Goal: Task Accomplishment & Management: Use online tool/utility

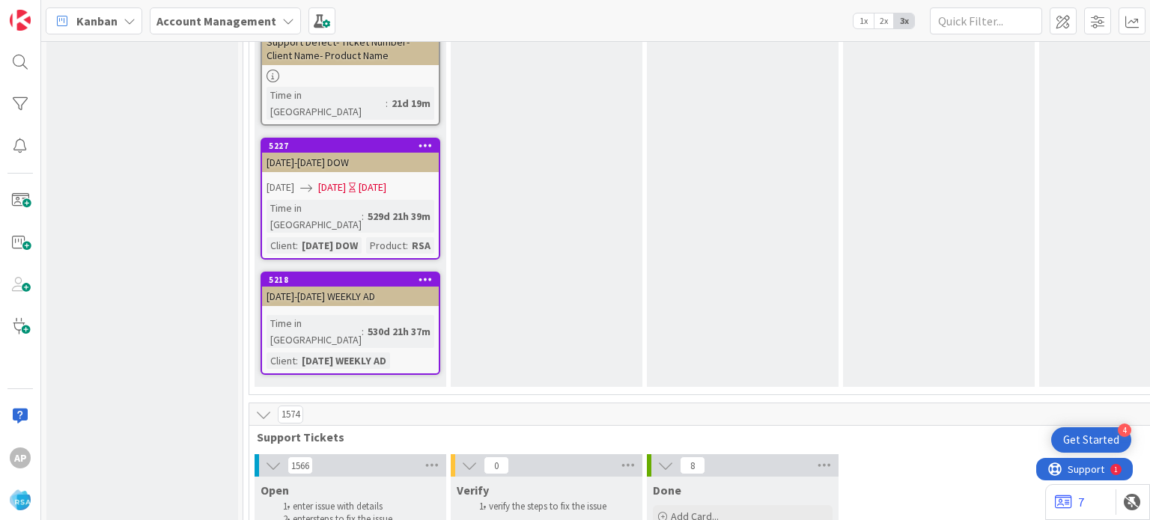
type textarea "x"
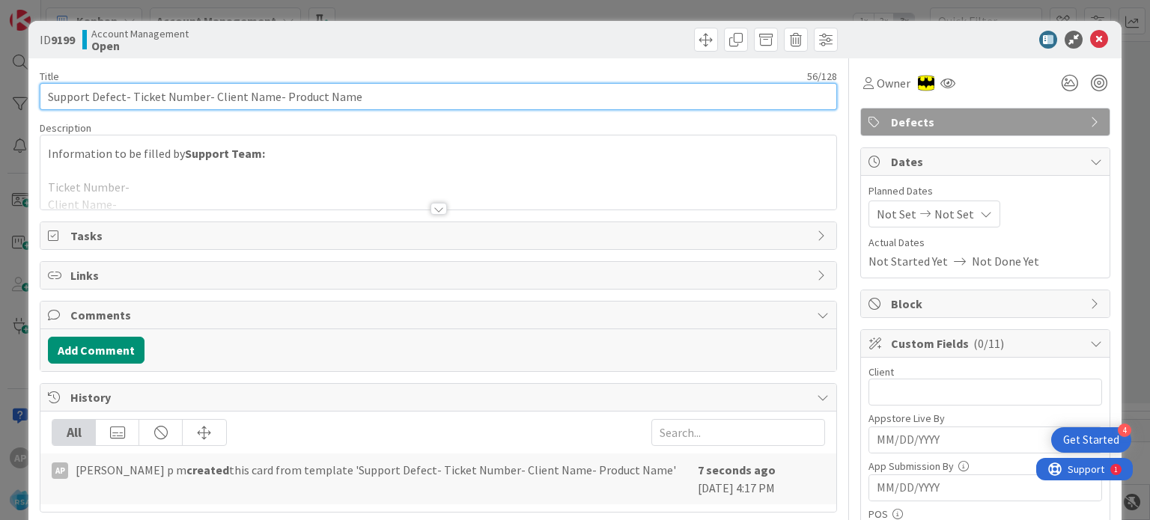
drag, startPoint x: 210, startPoint y: 95, endPoint x: 269, endPoint y: 94, distance: 59.9
click at [269, 94] on input "Support Defect- Ticket Number- Client Name- Product Name" at bounding box center [438, 96] width 796 height 27
paste input "El rancho Supermercado"
drag, startPoint x: 129, startPoint y: 95, endPoint x: 202, endPoint y: 99, distance: 72.7
click at [202, 99] on input "Support Defect- Ticket Number- El rancho Supermercado- Product Name" at bounding box center [438, 96] width 796 height 27
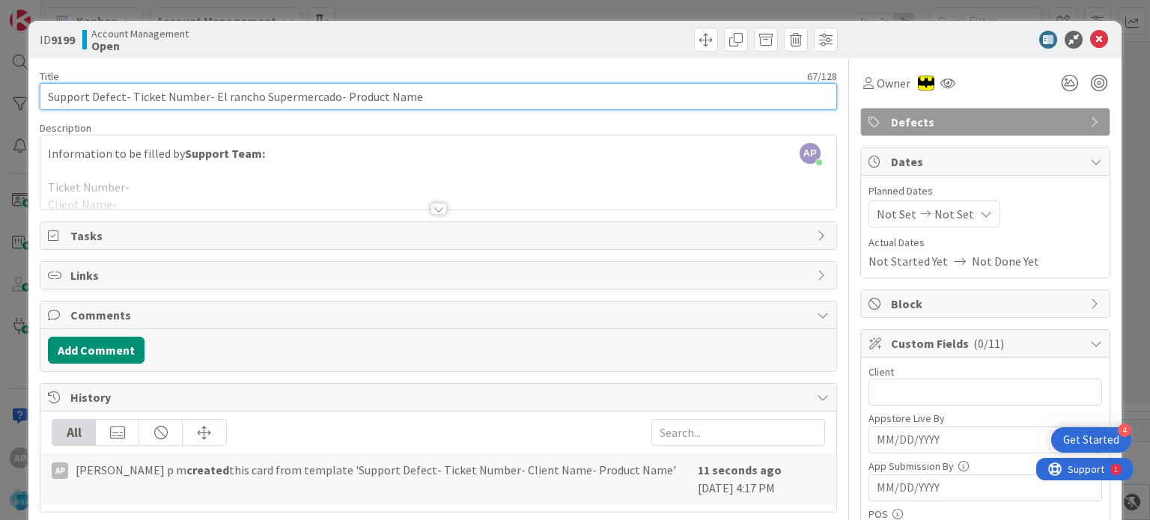
paste input "#308621"
click at [138, 97] on input "Support Defect- #308621- El rancho Supermercado- Product Name" at bounding box center [438, 96] width 796 height 27
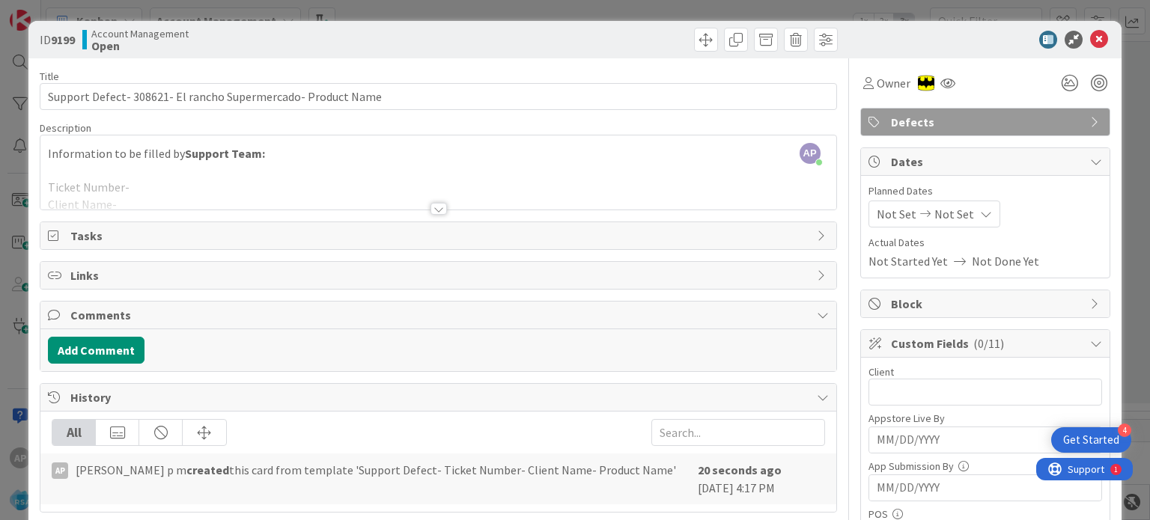
click at [430, 214] on div at bounding box center [438, 209] width 16 height 12
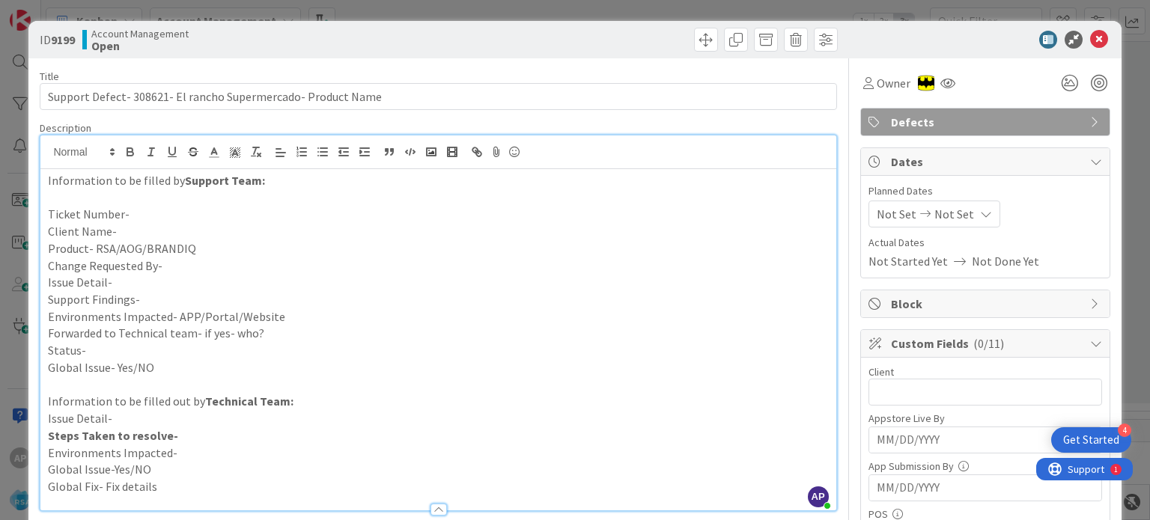
click at [141, 300] on p "Support Findings-" at bounding box center [438, 299] width 780 height 17
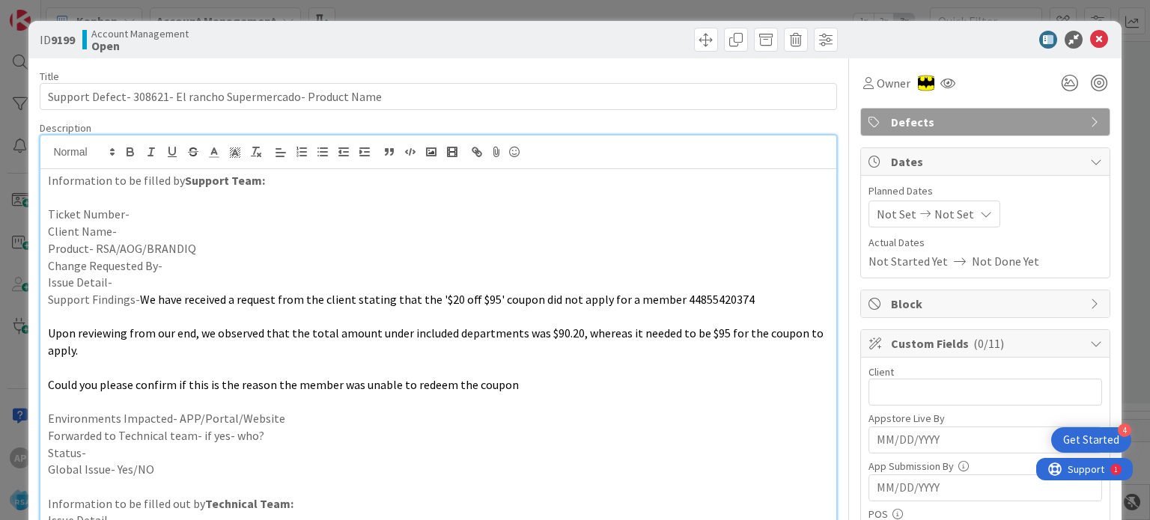
click at [81, 393] on p at bounding box center [438, 401] width 780 height 17
click at [200, 293] on span "We have received a request from the client stating that the '$20 off $95' coupo…" at bounding box center [447, 299] width 615 height 15
click at [173, 314] on p at bounding box center [438, 316] width 780 height 17
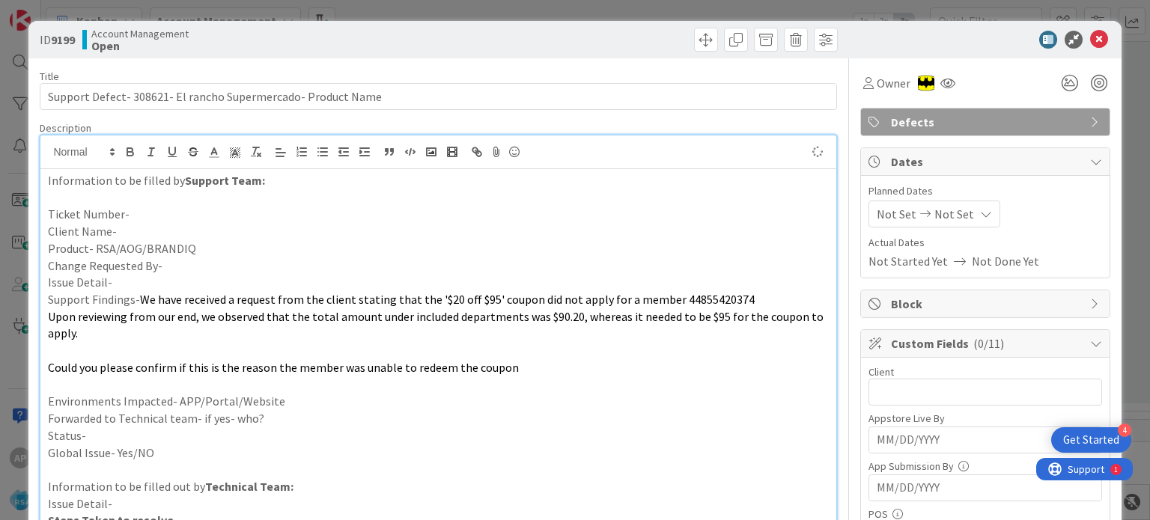
click at [172, 338] on p "Upon reviewing from our end, we observed that the total amount under included d…" at bounding box center [438, 325] width 780 height 34
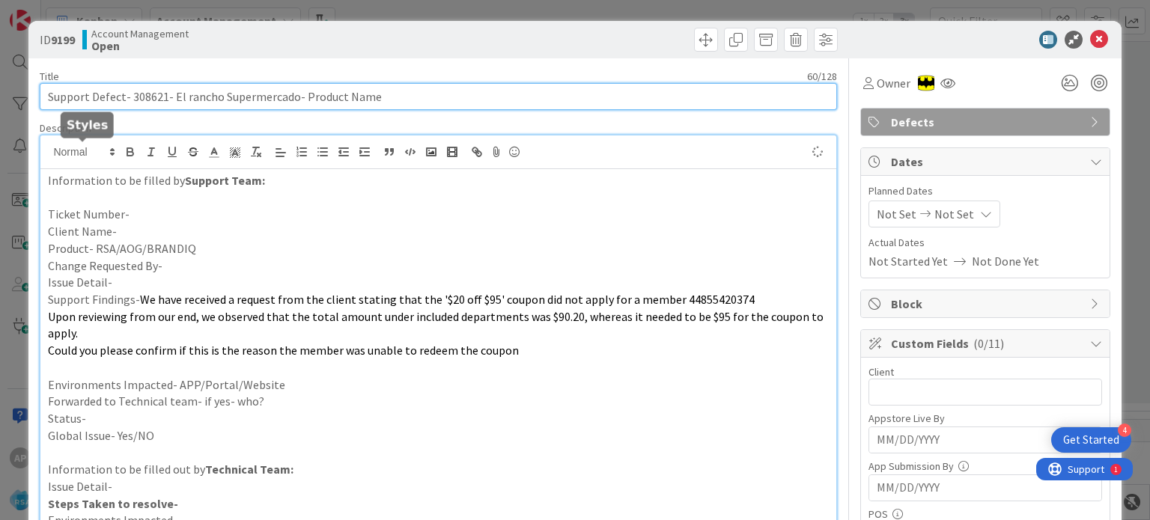
click at [134, 94] on input "Support Defect- 308621- El rancho Supermercado- Product Name" at bounding box center [438, 96] width 796 height 27
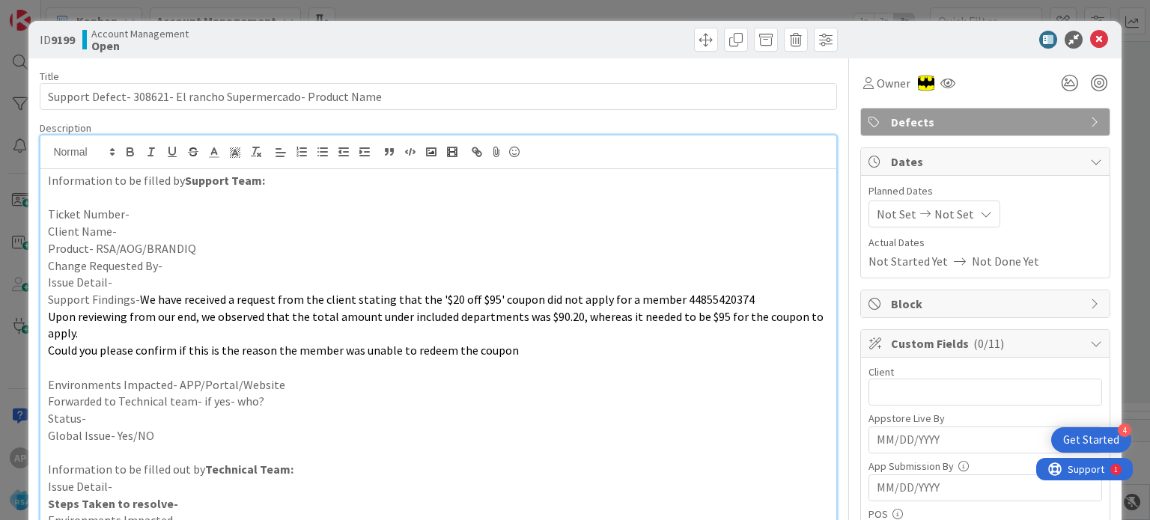
click at [125, 212] on p "Ticket Number-" at bounding box center [438, 214] width 780 height 17
click at [124, 233] on p "Client Name-" at bounding box center [438, 231] width 780 height 17
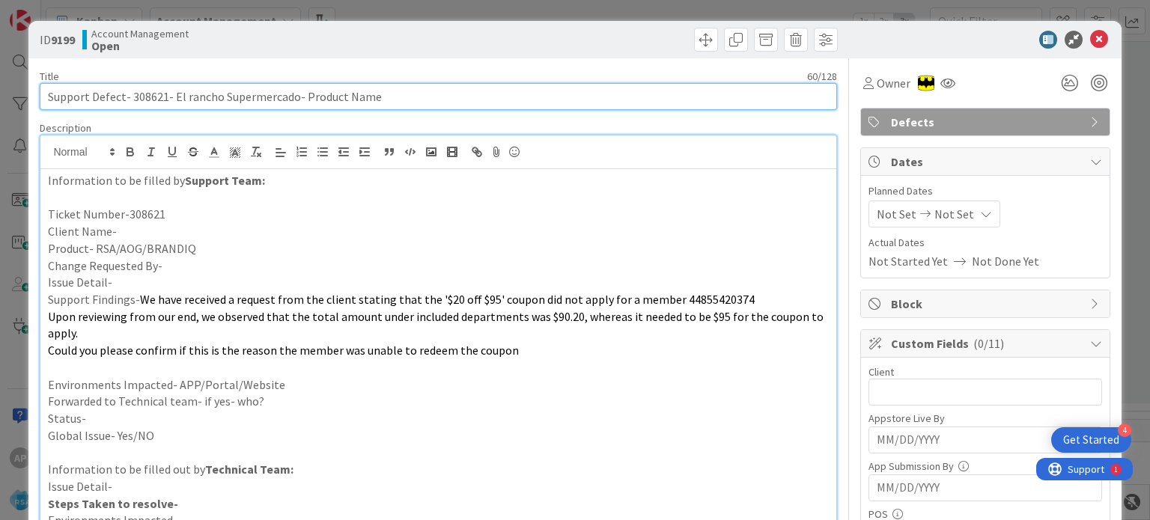
drag, startPoint x: 293, startPoint y: 99, endPoint x: 171, endPoint y: 94, distance: 122.8
click at [171, 94] on input "Support Defect- 308621- El rancho Supermercado- Product Name" at bounding box center [438, 96] width 796 height 27
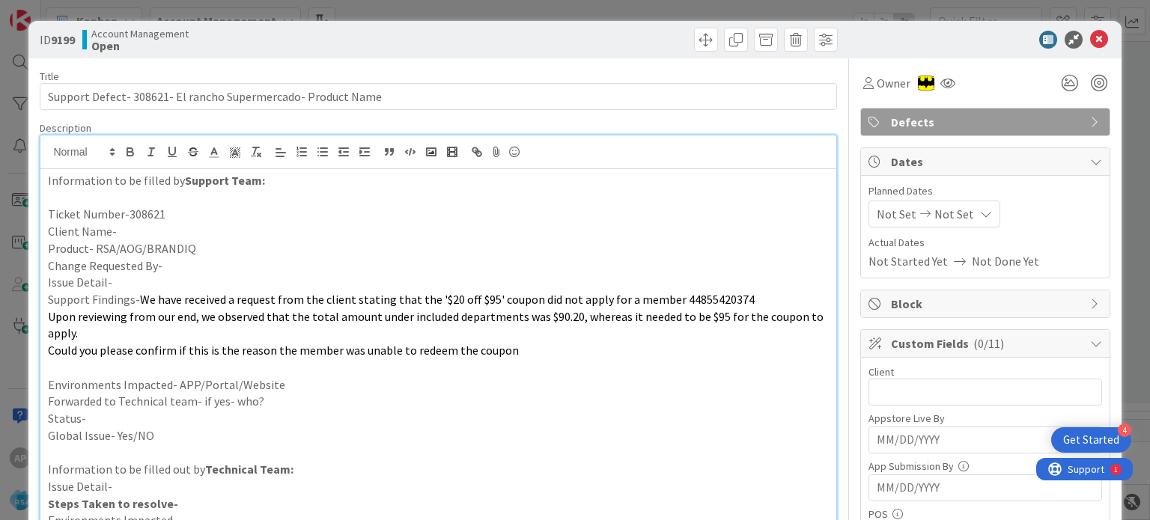
click at [141, 229] on p "Client Name-" at bounding box center [438, 231] width 780 height 17
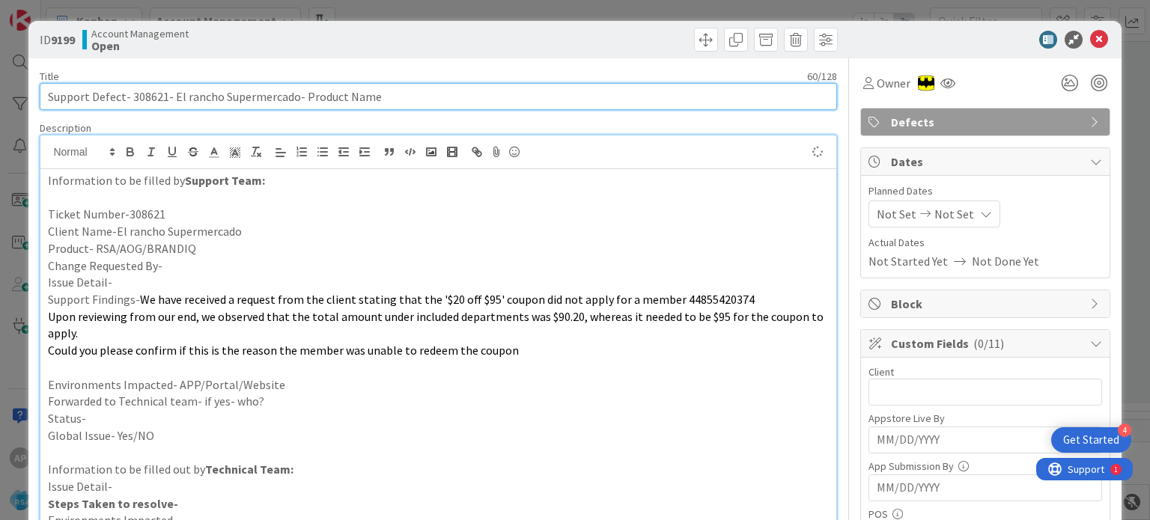
drag, startPoint x: 317, startPoint y: 95, endPoint x: 308, endPoint y: 95, distance: 8.2
click at [308, 95] on input "Support Defect- 308621- El rancho Supermercado- Product Name" at bounding box center [438, 96] width 796 height 27
type input "Support Defect- 308621- El rancho Supermercado-RSA"
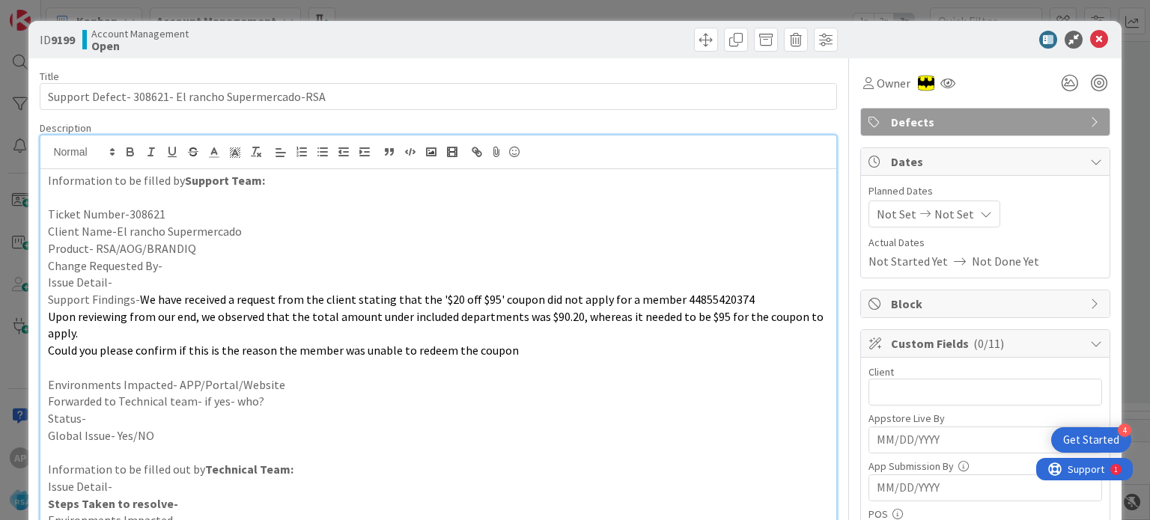
click at [132, 281] on p "Issue Detail-" at bounding box center [438, 282] width 780 height 17
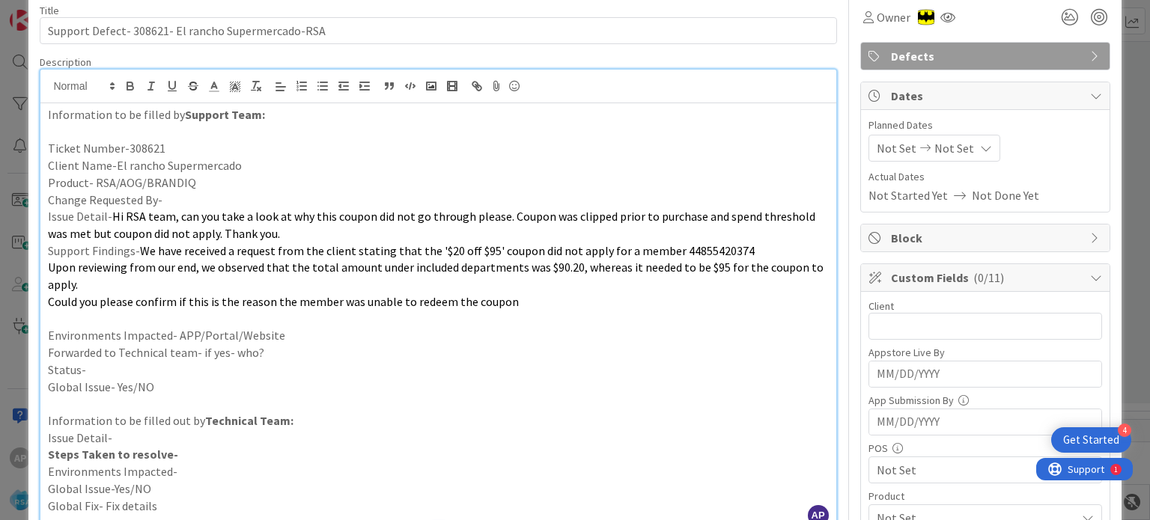
scroll to position [66, 0]
click at [287, 332] on p "Environments Impacted- APP/Portal/Website" at bounding box center [438, 335] width 780 height 17
click at [287, 348] on p "Forwarded to Technical team- if yes- who?" at bounding box center [438, 352] width 780 height 17
click at [251, 373] on p "Status-" at bounding box center [438, 370] width 780 height 17
click at [234, 400] on p at bounding box center [438, 403] width 780 height 17
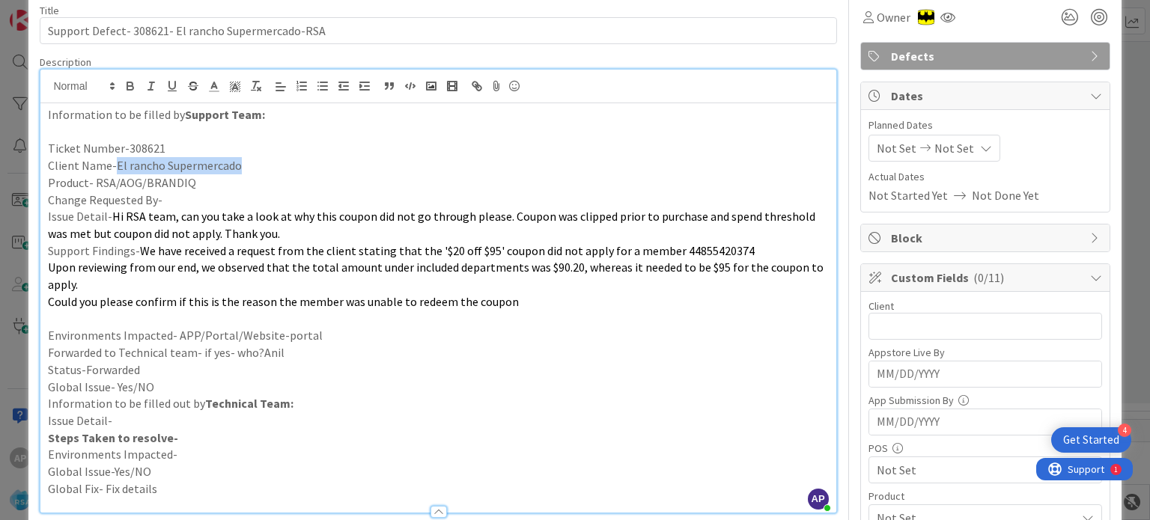
drag, startPoint x: 114, startPoint y: 164, endPoint x: 243, endPoint y: 165, distance: 129.5
click at [243, 165] on p "Client Name-El rancho Supermercado" at bounding box center [438, 165] width 780 height 17
copy p "El rancho Supermercado"
click at [868, 319] on input "text" at bounding box center [985, 326] width 234 height 27
paste input "El rancho Supermercado"
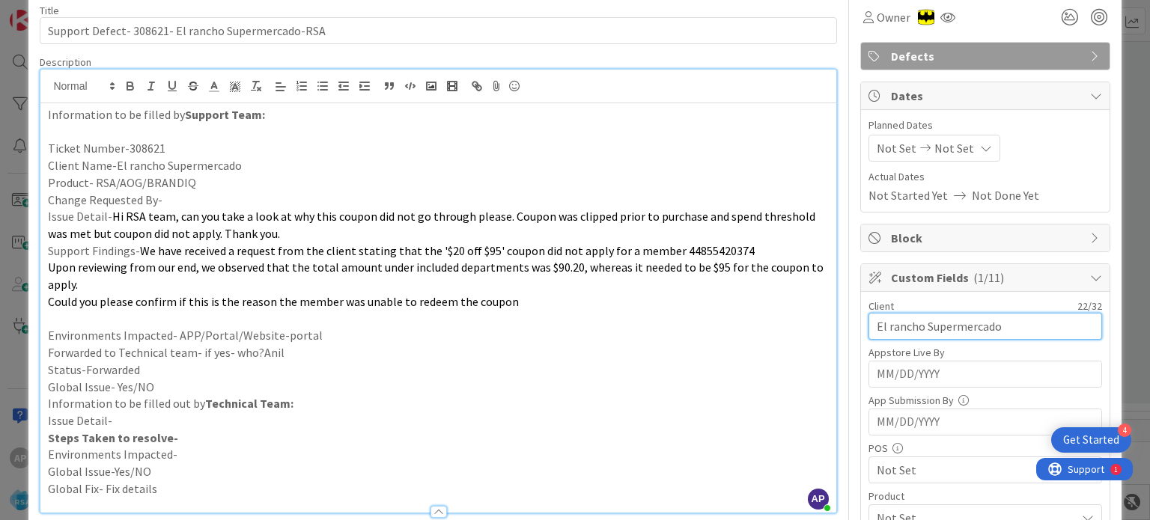
type input "El rancho Supermercado"
click at [887, 139] on span "Not Set" at bounding box center [897, 148] width 40 height 18
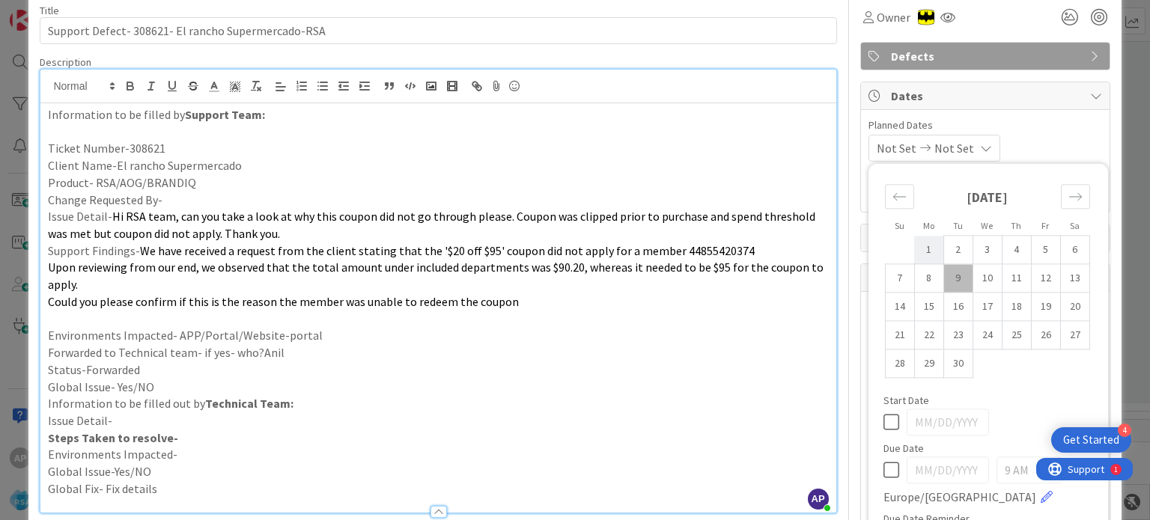
click at [914, 249] on td "1" at bounding box center [928, 250] width 29 height 28
type input "[DATE]"
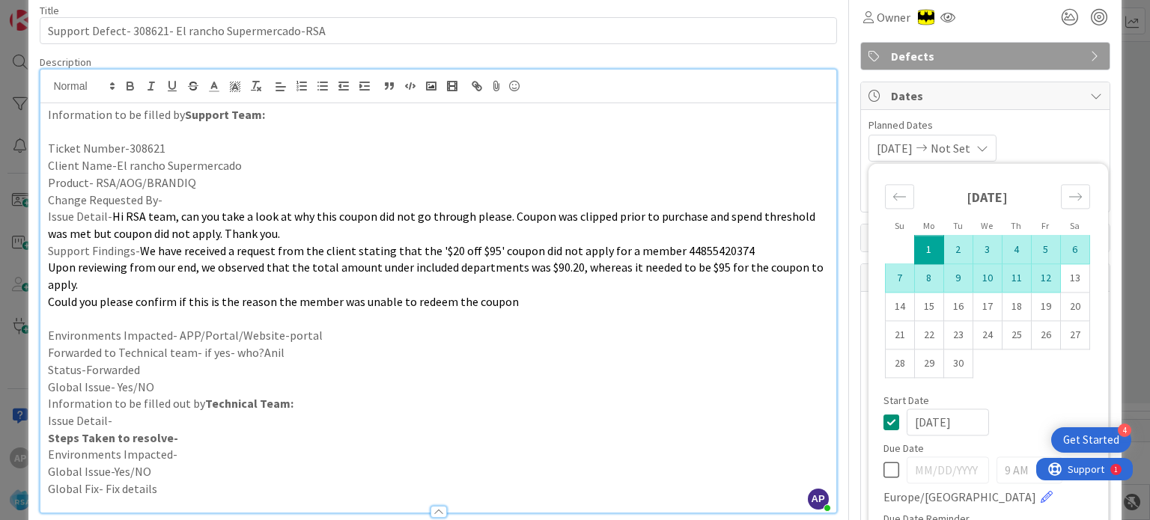
click at [1032, 281] on td "12" at bounding box center [1045, 278] width 29 height 28
type input "[DATE]"
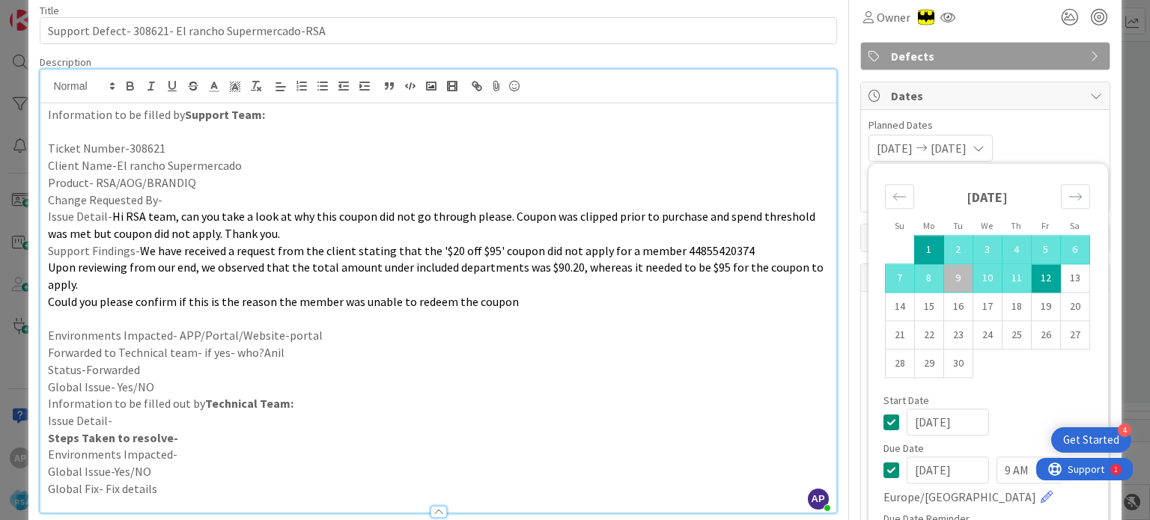
click at [713, 247] on span "We have received a request from the client stating that the '$20 off $95' coupo…" at bounding box center [447, 250] width 615 height 15
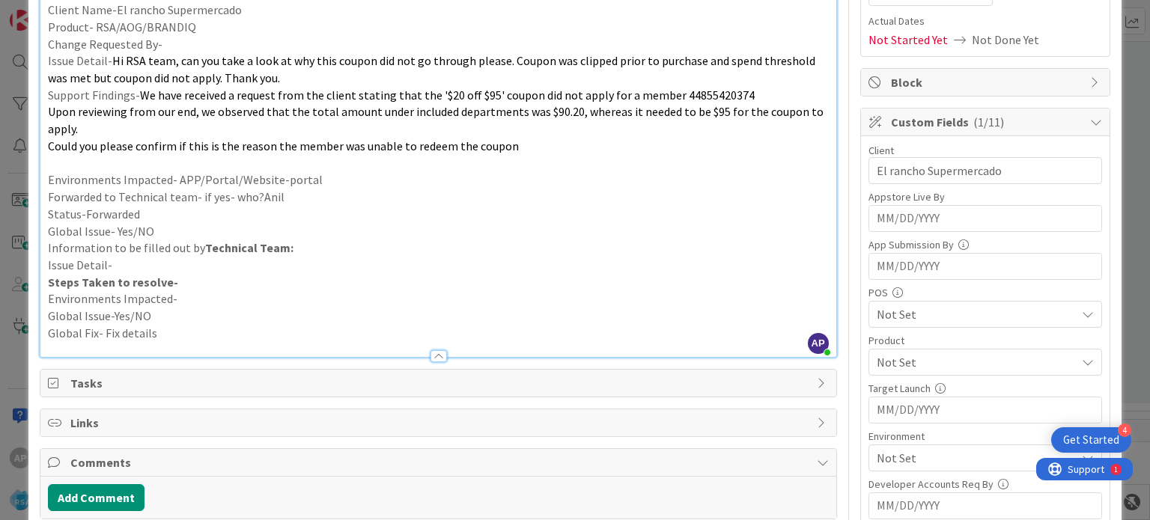
scroll to position [272, 0]
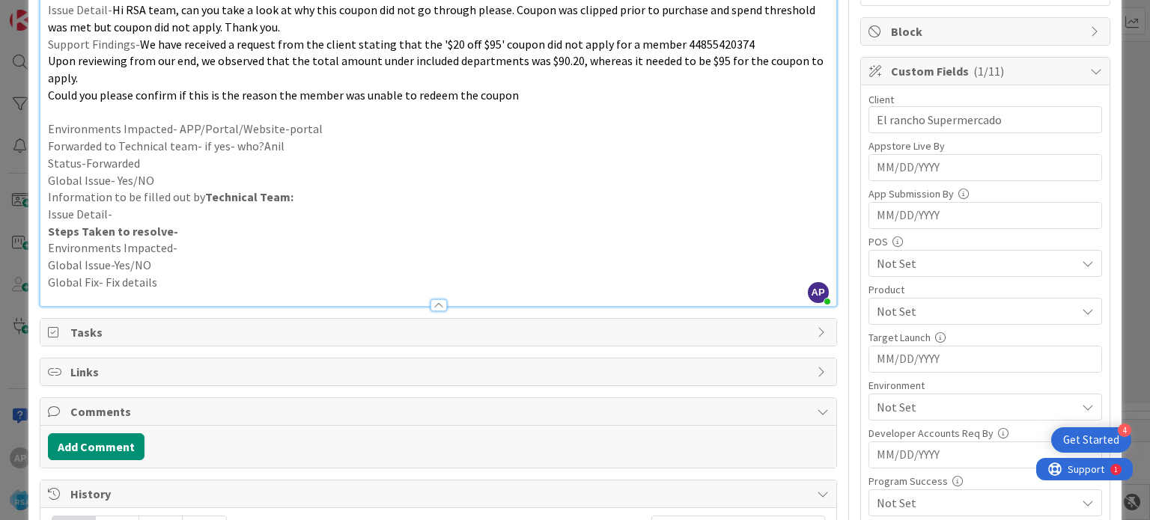
click at [890, 314] on span "Not Set" at bounding box center [976, 311] width 199 height 18
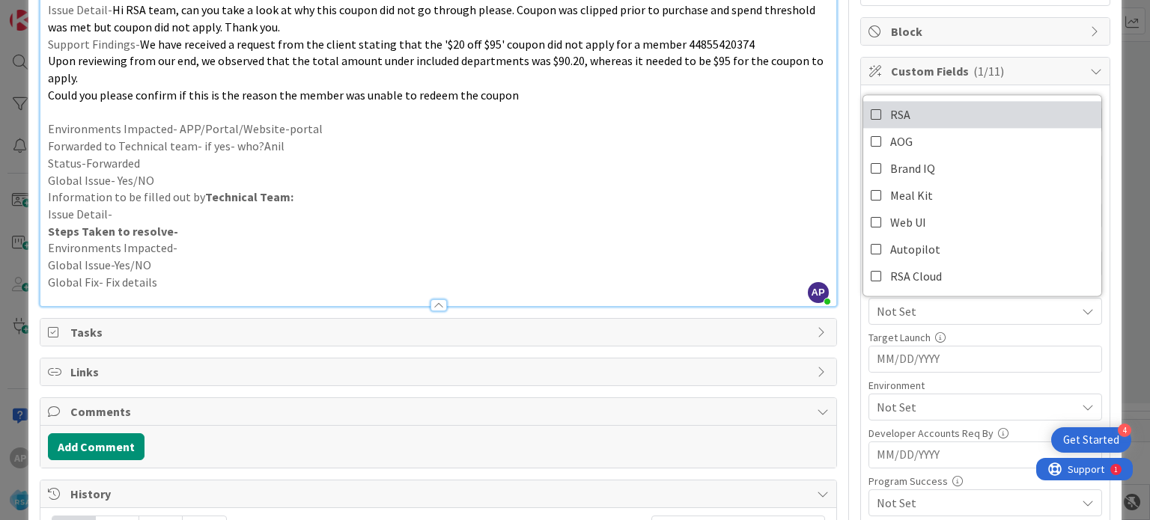
click at [871, 107] on icon at bounding box center [877, 114] width 12 height 22
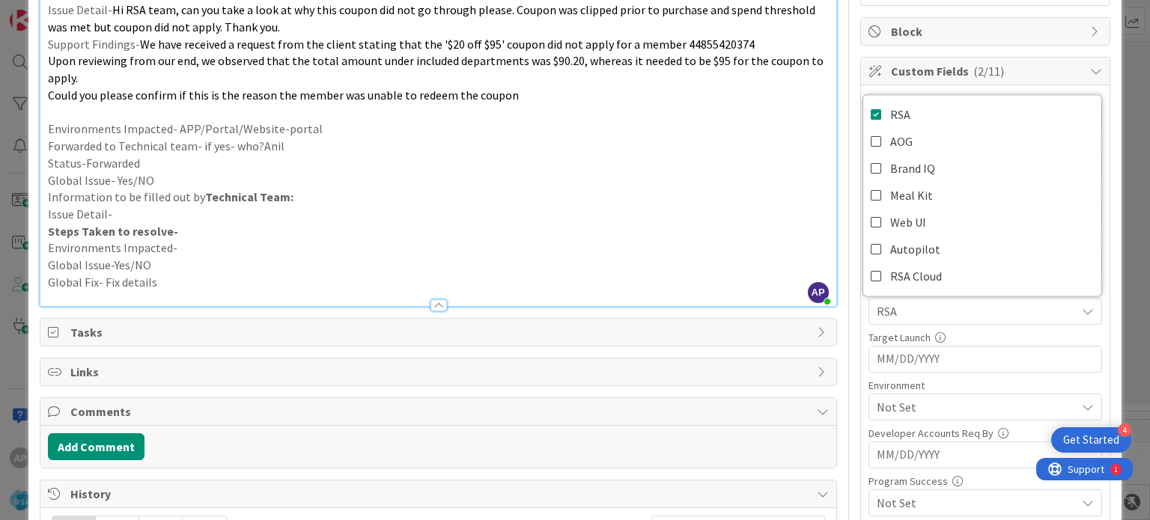
click at [725, 212] on p "Issue Detail-" at bounding box center [438, 214] width 780 height 17
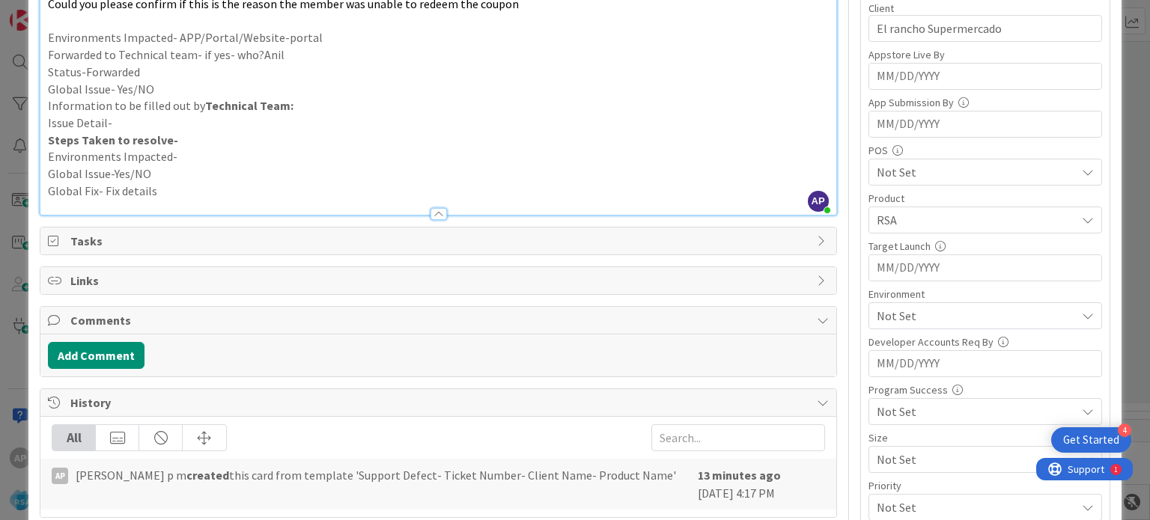
scroll to position [365, 0]
click at [913, 311] on span "Not Set" at bounding box center [976, 314] width 199 height 18
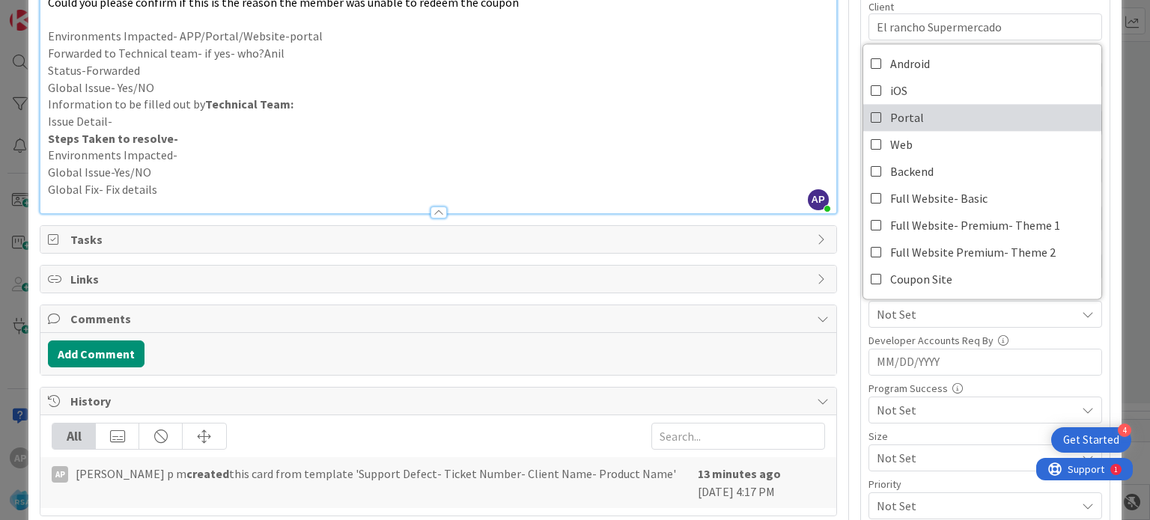
click at [876, 117] on link "Portal" at bounding box center [982, 117] width 238 height 27
click at [749, 165] on p "Global Issue-Yes/NO" at bounding box center [438, 172] width 780 height 17
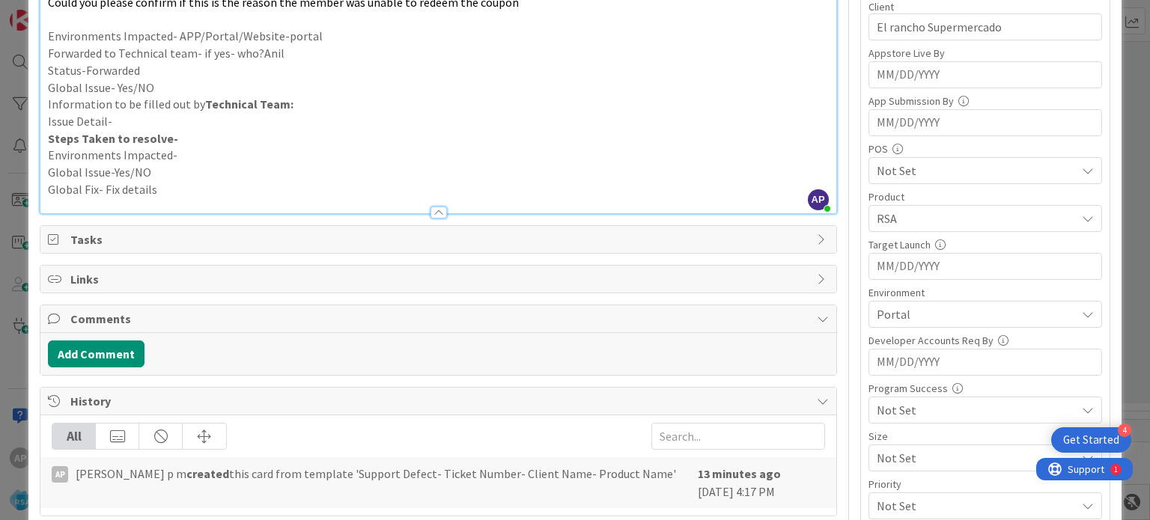
scroll to position [0, 0]
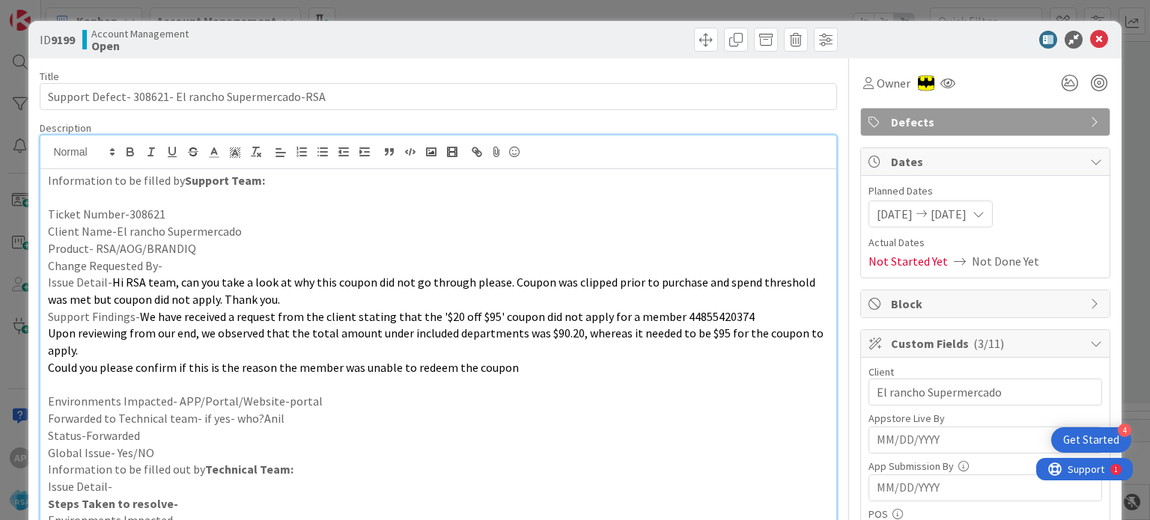
click at [296, 269] on p "Change Requested By-" at bounding box center [438, 265] width 780 height 17
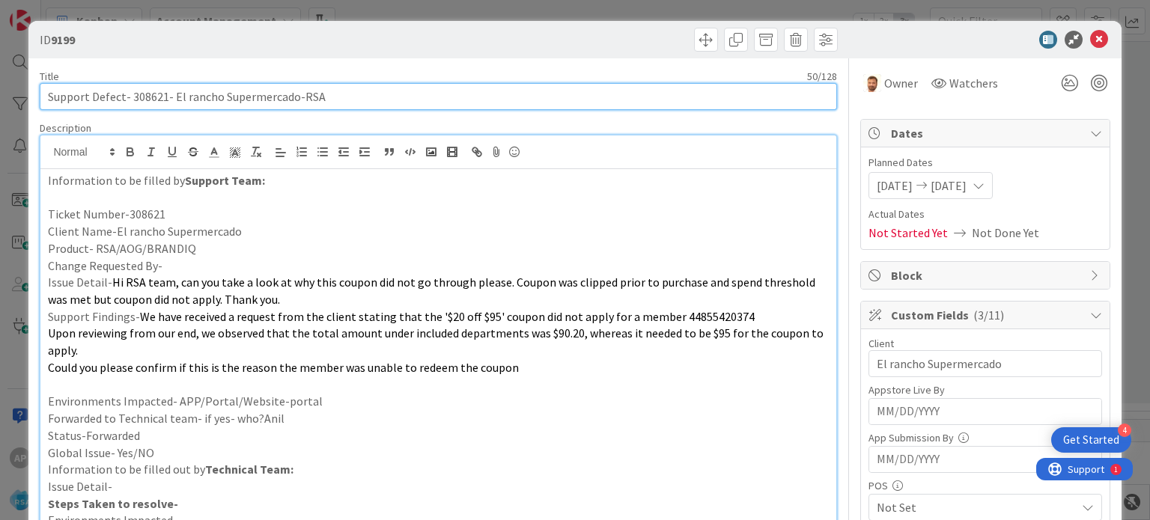
drag, startPoint x: 171, startPoint y: 92, endPoint x: 293, endPoint y: 97, distance: 122.1
click at [293, 97] on input "Support Defect- 308621- El rancho Supermercado-RSA" at bounding box center [438, 96] width 796 height 27
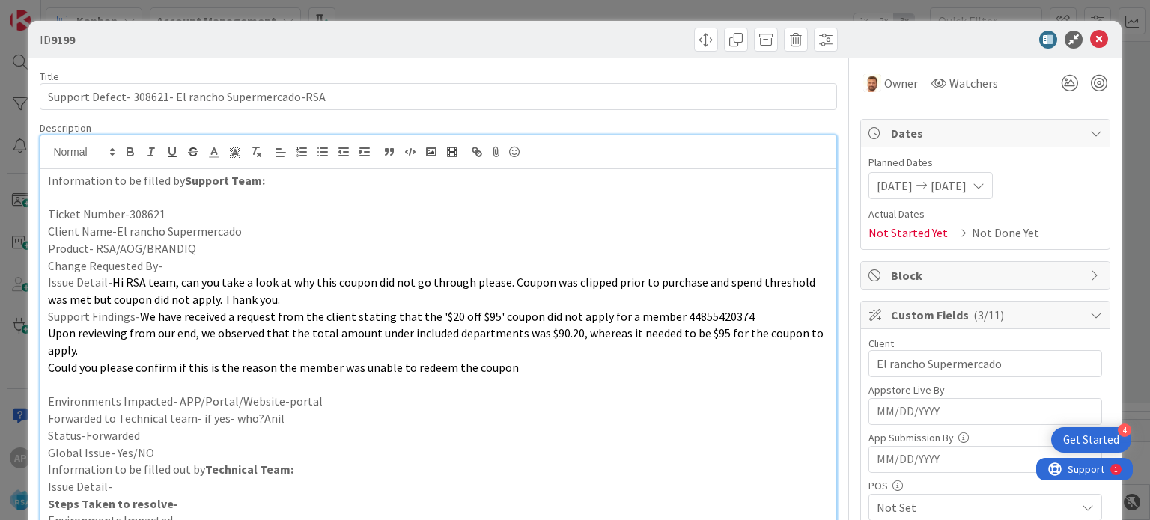
click at [487, 387] on p at bounding box center [438, 384] width 780 height 17
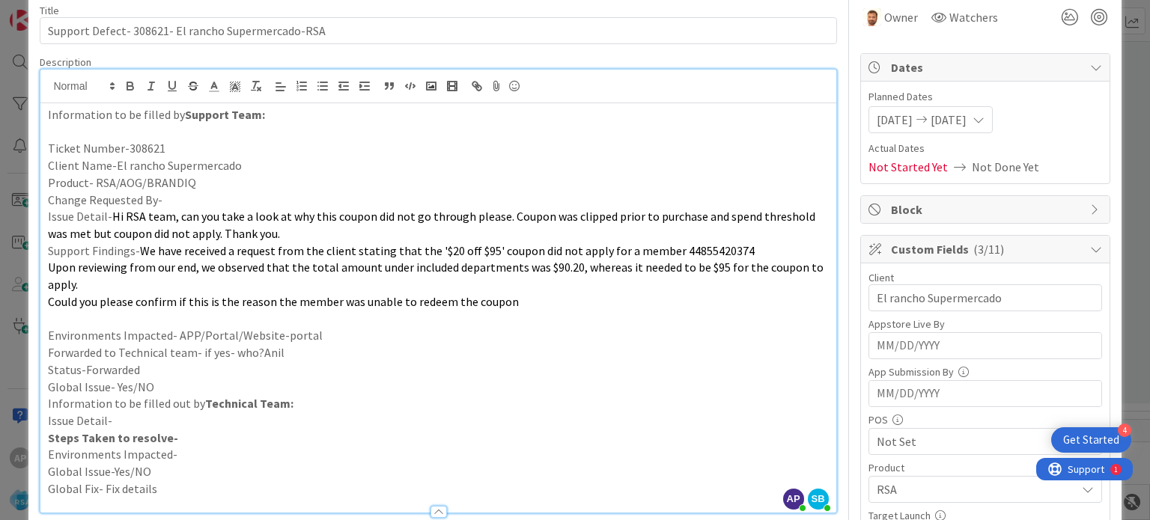
scroll to position [53, 0]
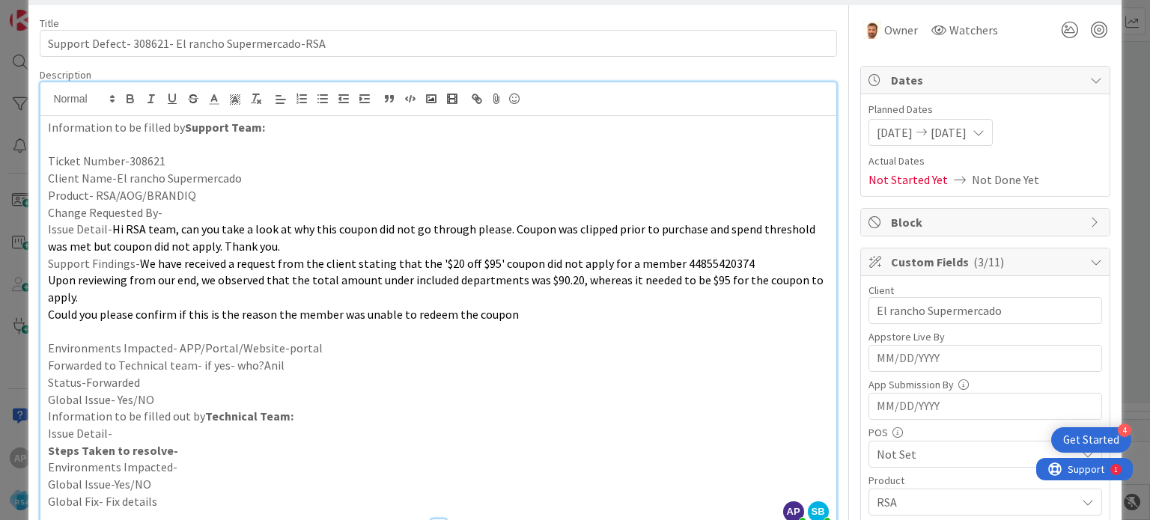
click at [440, 315] on span "Could you please confirm if this is the reason the member was unable to redeem …" at bounding box center [283, 314] width 471 height 15
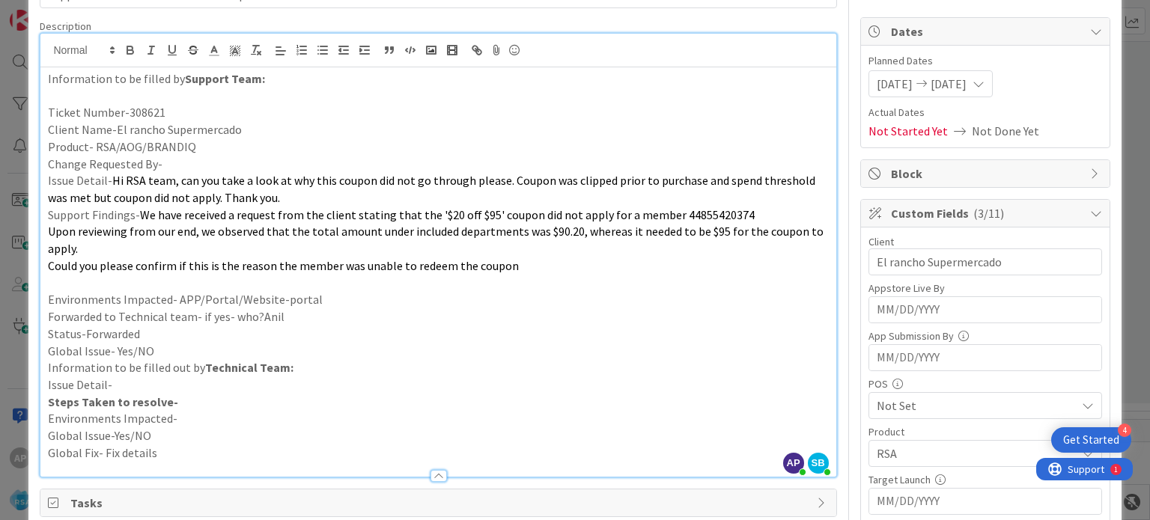
scroll to position [101, 0]
click at [111, 180] on span "Hi RSA team, can you take a look at why this coupon did not go through please. …" at bounding box center [432, 190] width 769 height 32
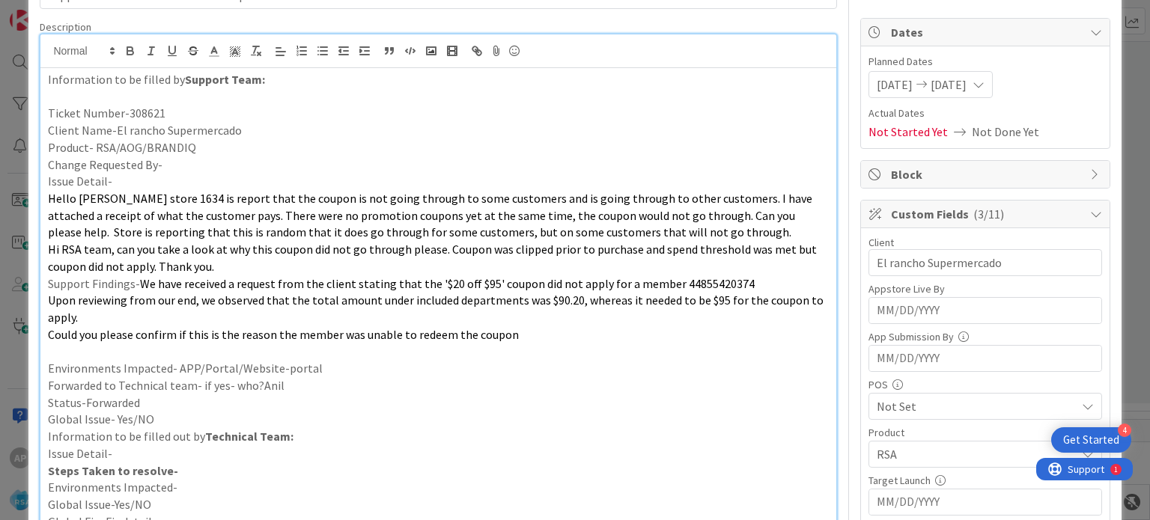
click at [90, 188] on p "Issue Detail-" at bounding box center [438, 181] width 780 height 17
click at [49, 246] on span "Hi RSA team, can you take a look at why this coupon did not go through please. …" at bounding box center [433, 258] width 771 height 32
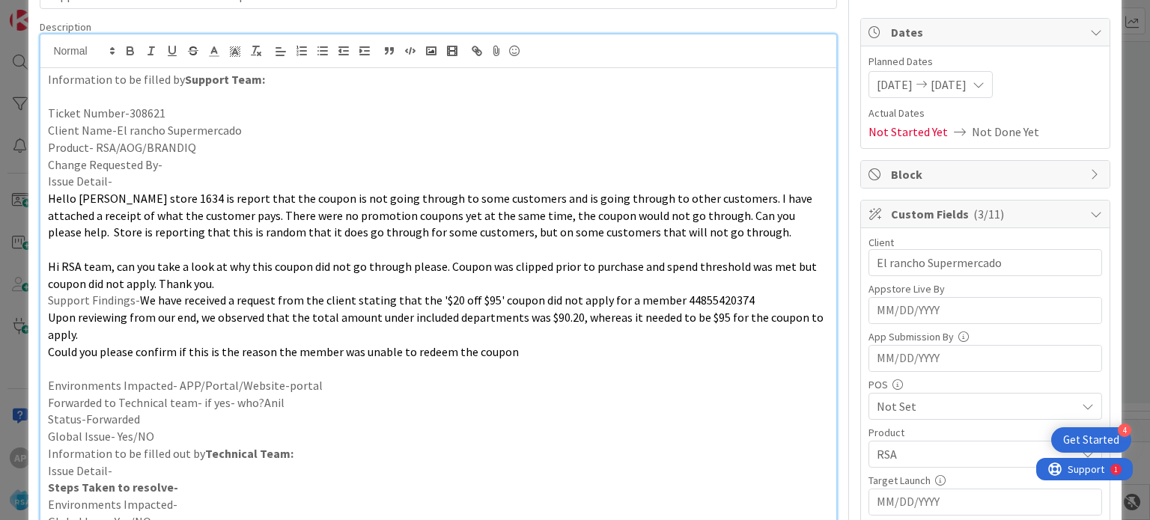
click at [52, 296] on p "Support Findings- We have received a request from the client stating that the '…" at bounding box center [438, 300] width 780 height 17
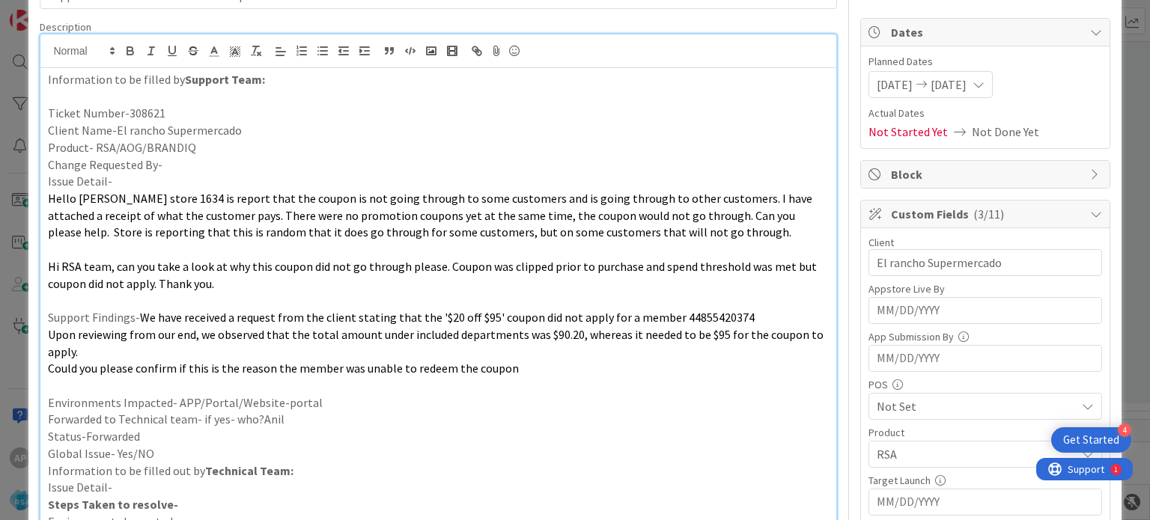
scroll to position [0, 0]
